Goal: Find specific page/section: Find specific page/section

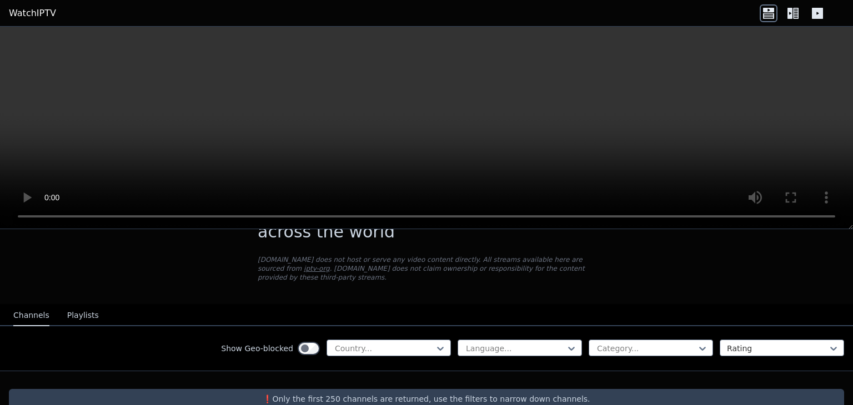
scroll to position [58, 0]
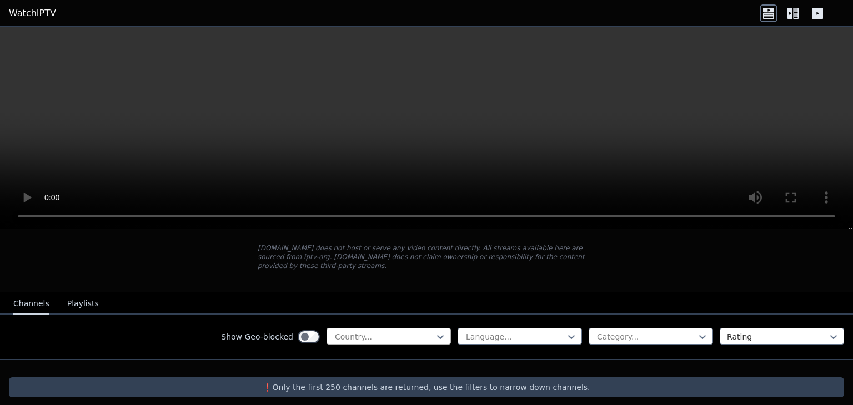
click at [376, 332] on div at bounding box center [384, 337] width 101 height 11
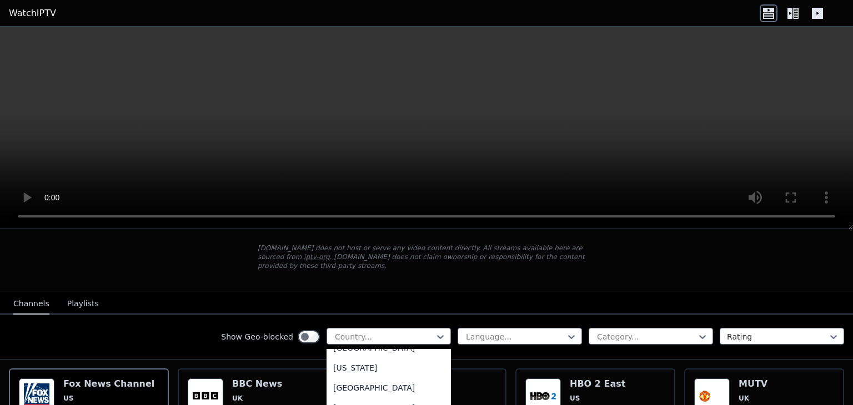
scroll to position [2999, 0]
click at [355, 383] on div "[GEOGRAPHIC_DATA]" at bounding box center [389, 393] width 124 height 20
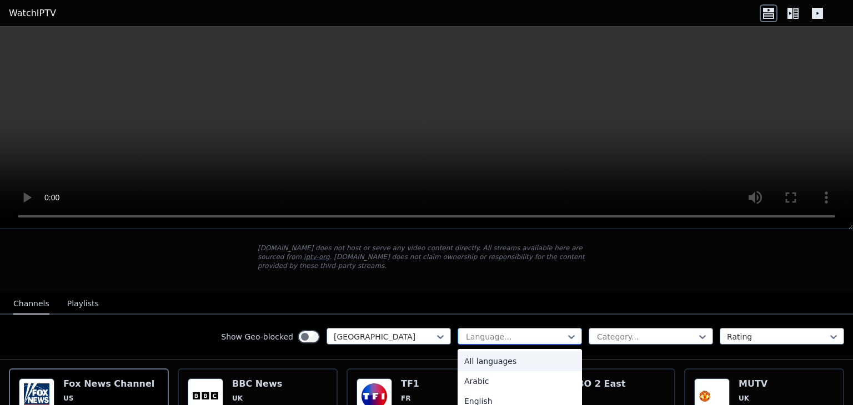
click at [485, 332] on div at bounding box center [515, 337] width 101 height 11
click at [469, 371] on div "Arabic" at bounding box center [520, 381] width 124 height 20
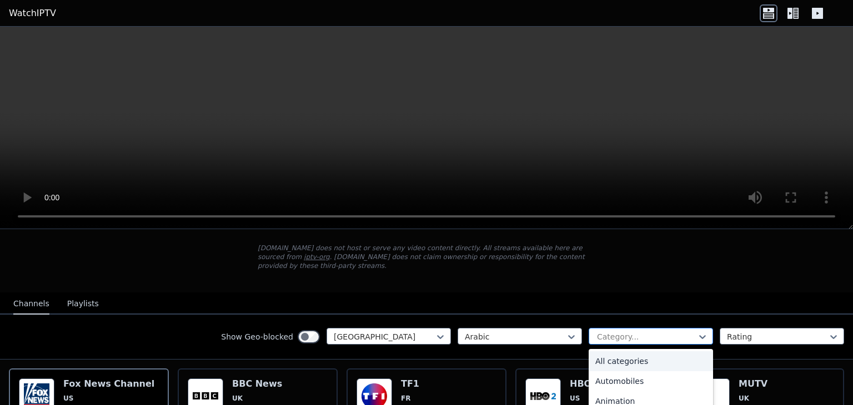
click at [598, 332] on div at bounding box center [646, 337] width 101 height 11
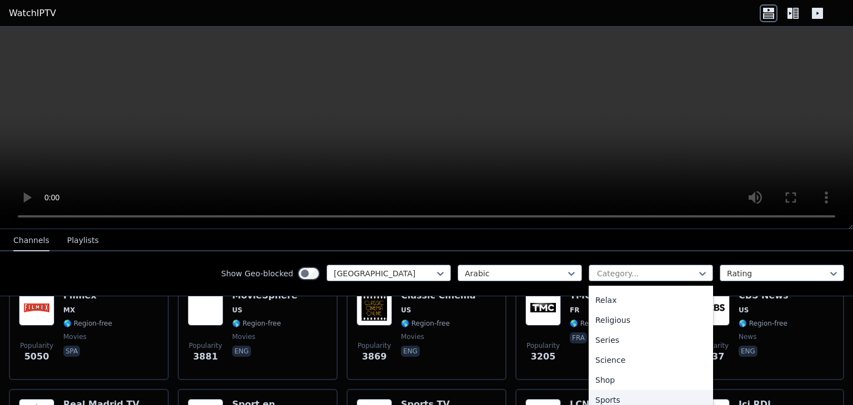
click at [602, 401] on div "Sports" at bounding box center [651, 400] width 124 height 20
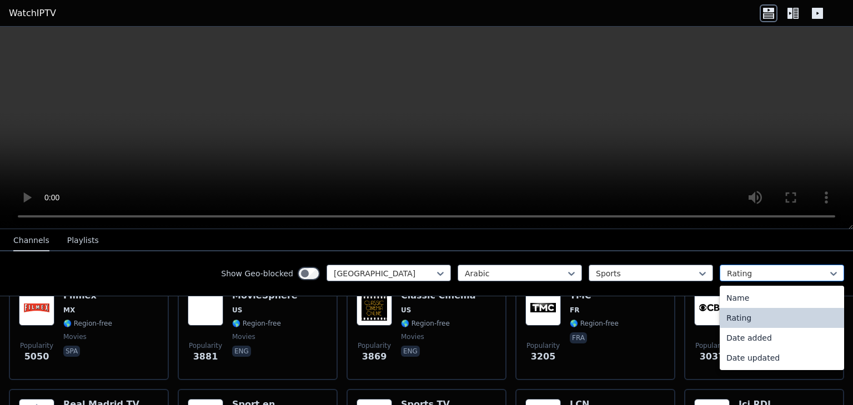
click at [753, 270] on div at bounding box center [777, 273] width 101 height 11
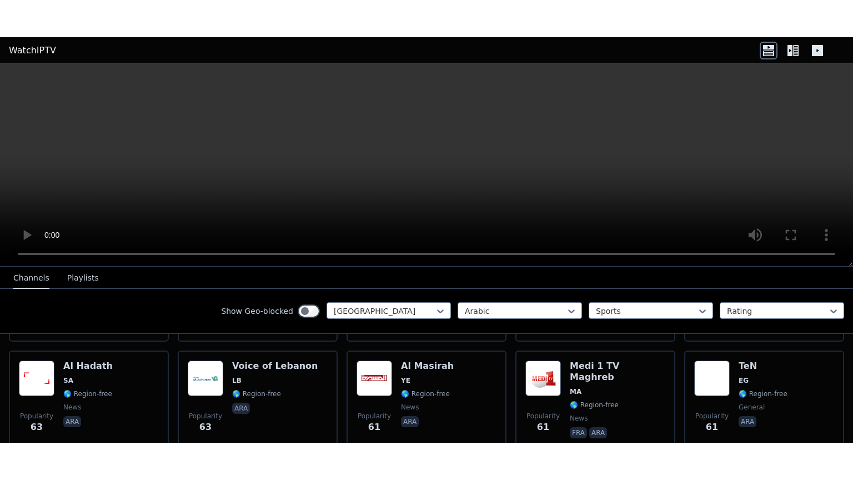
scroll to position [2201, 0]
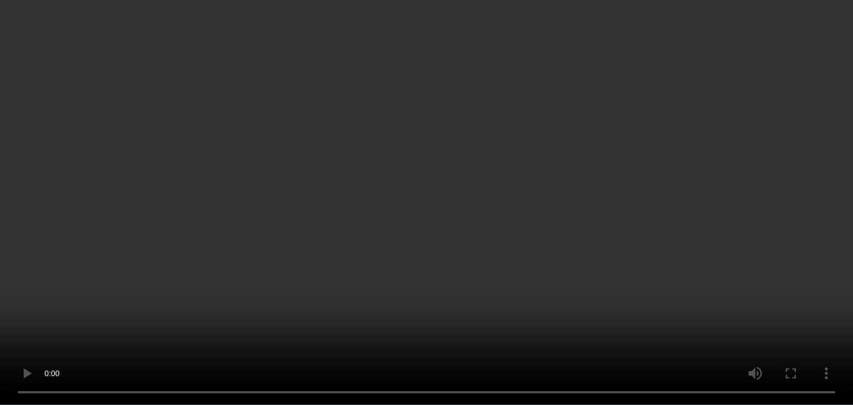
scroll to position [125, 0]
